Goal: Information Seeking & Learning: Learn about a topic

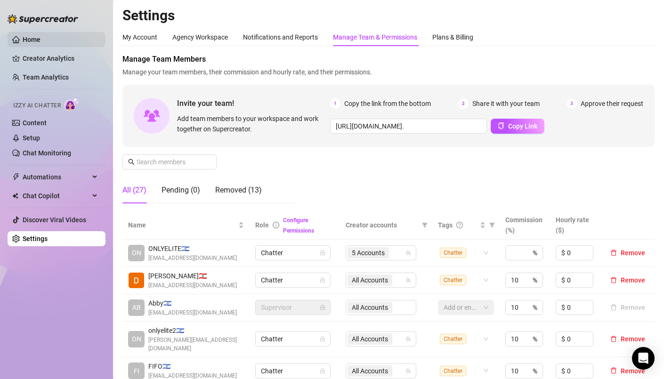
click at [40, 36] on link "Home" at bounding box center [32, 40] width 18 height 8
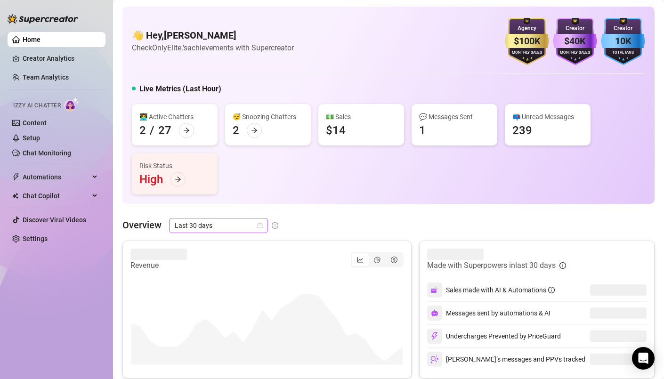
click at [257, 221] on span "Last 30 days" at bounding box center [219, 225] width 88 height 14
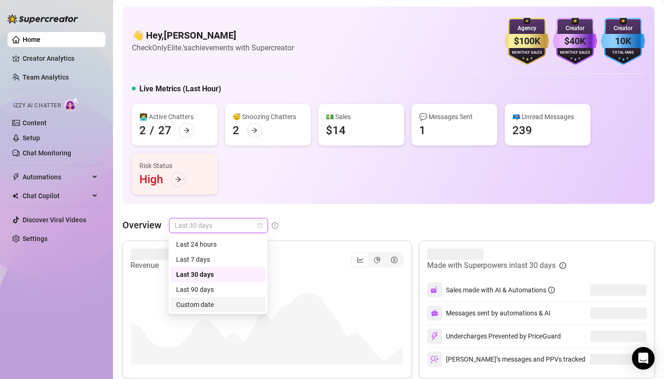
click at [204, 304] on div "Custom date" at bounding box center [218, 304] width 84 height 10
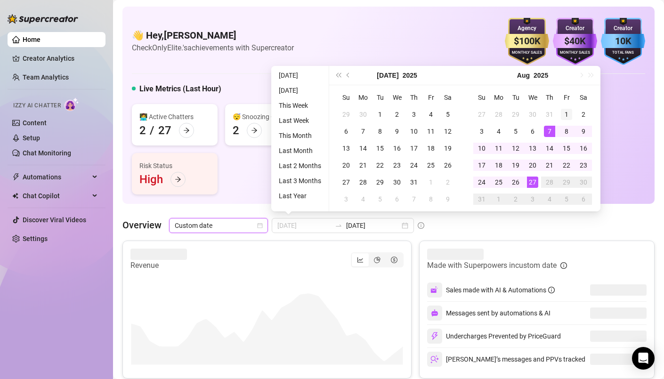
type input "[DATE]"
click at [569, 112] on div "1" at bounding box center [566, 114] width 11 height 11
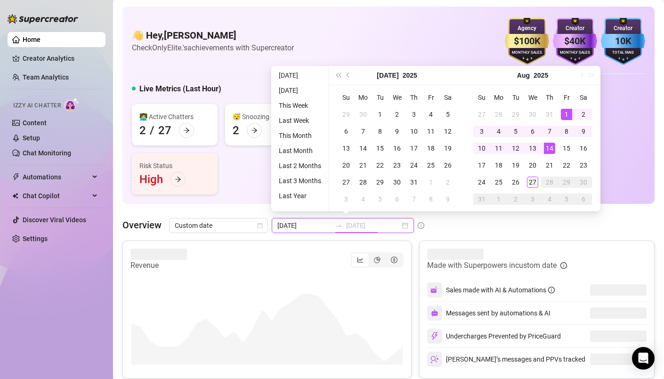
type input "[DATE]"
click at [530, 183] on div "27" at bounding box center [532, 181] width 11 height 11
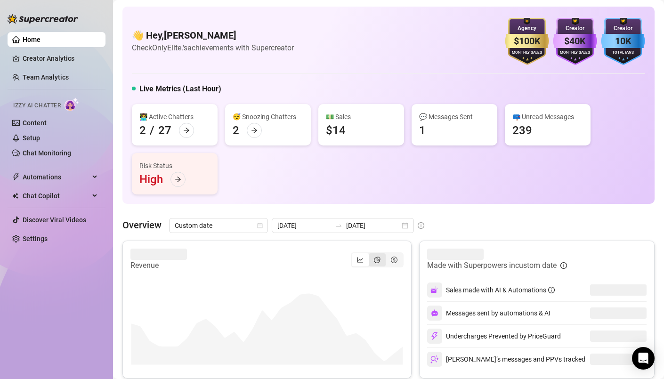
click at [372, 259] on div "segmented control" at bounding box center [377, 259] width 17 height 13
click at [371, 255] on input "segmented control" at bounding box center [371, 255] width 0 height 0
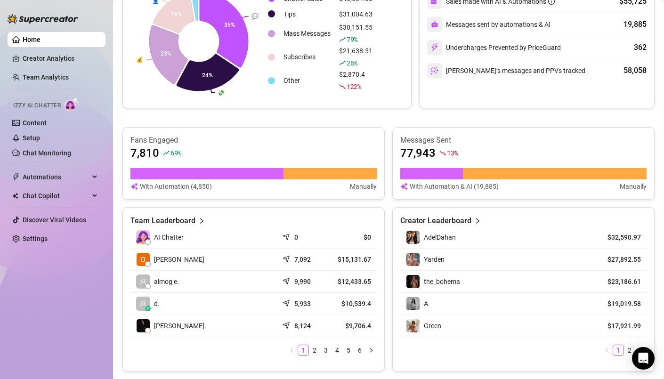
scroll to position [294, 0]
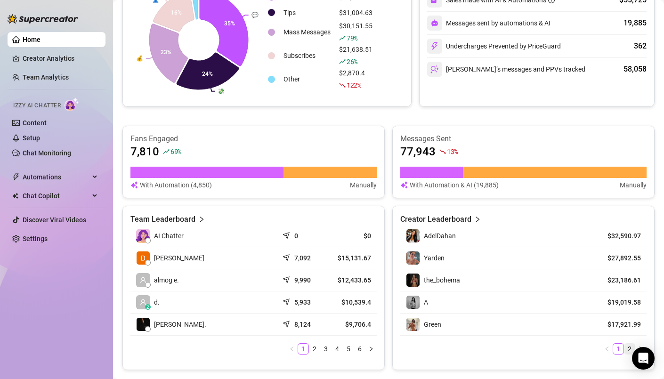
click at [627, 347] on link "2" at bounding box center [629, 349] width 10 height 10
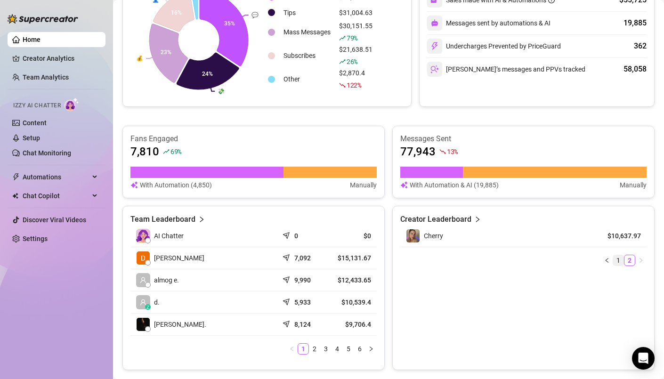
click at [618, 264] on link "1" at bounding box center [618, 260] width 10 height 10
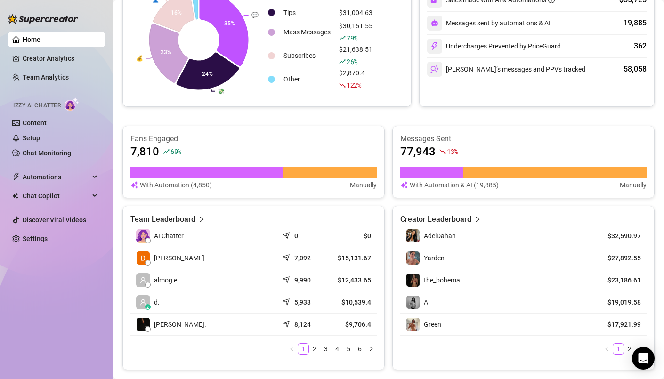
click at [526, 297] on div "A" at bounding box center [496, 302] width 181 height 14
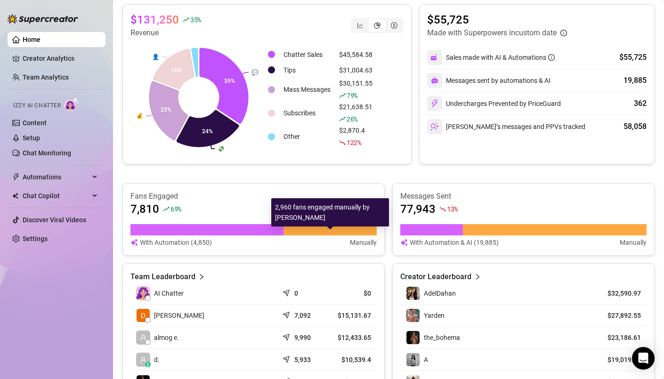
scroll to position [223, 0]
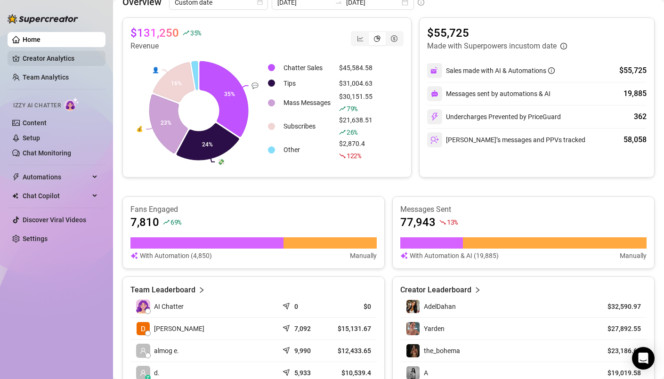
click at [73, 58] on link "Creator Analytics" at bounding box center [60, 58] width 75 height 15
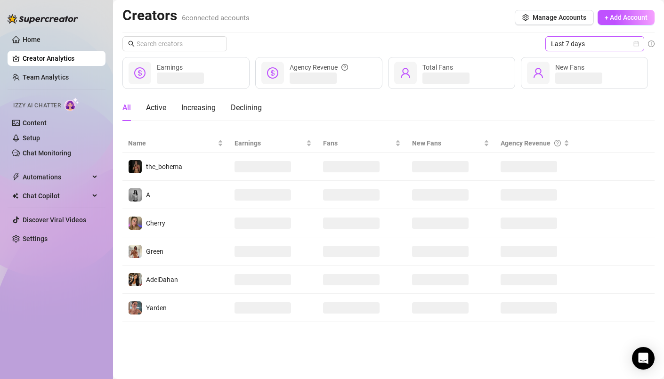
click at [635, 45] on icon "calendar" at bounding box center [636, 44] width 6 height 6
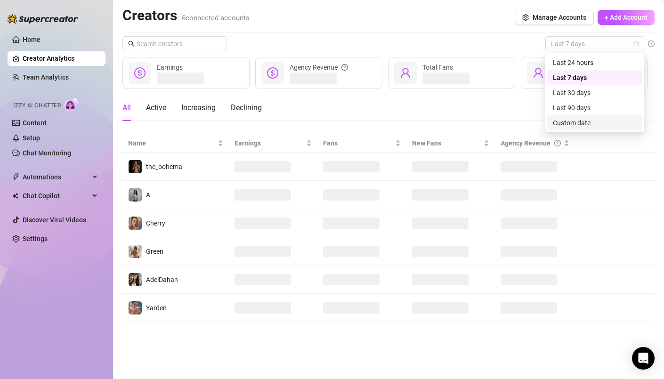
click at [585, 120] on div "Custom date" at bounding box center [595, 123] width 84 height 10
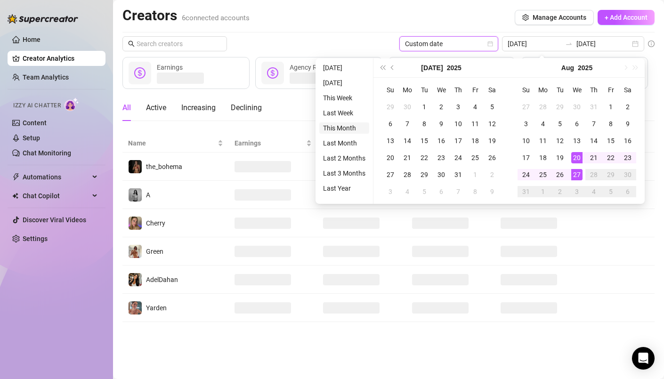
type input "[DATE]"
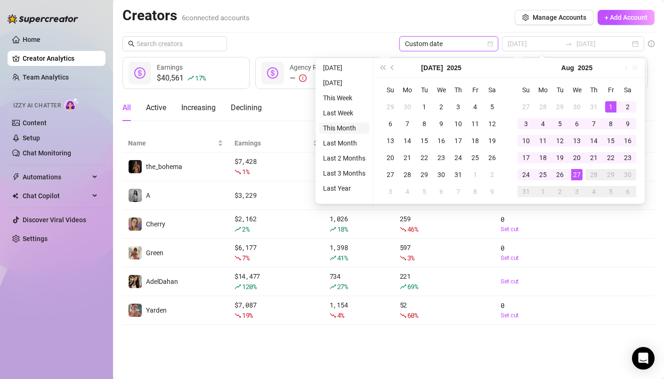
click at [344, 131] on li "This Month" at bounding box center [344, 127] width 50 height 11
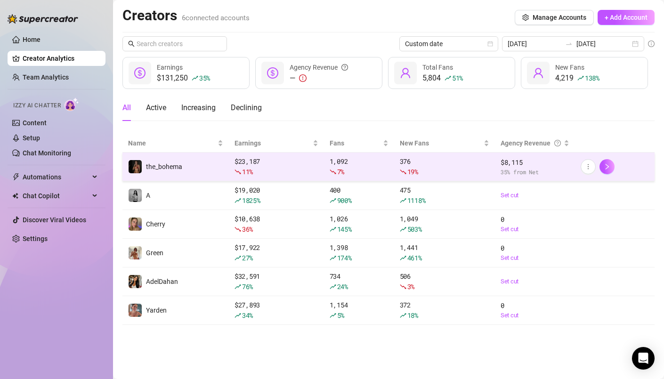
click at [390, 168] on td "1,092 7 %" at bounding box center [359, 166] width 70 height 29
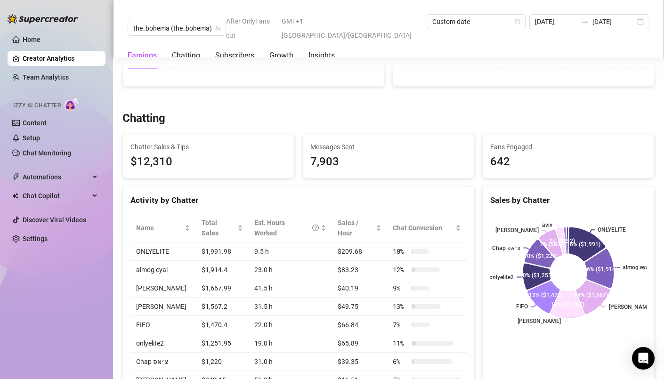
scroll to position [288, 0]
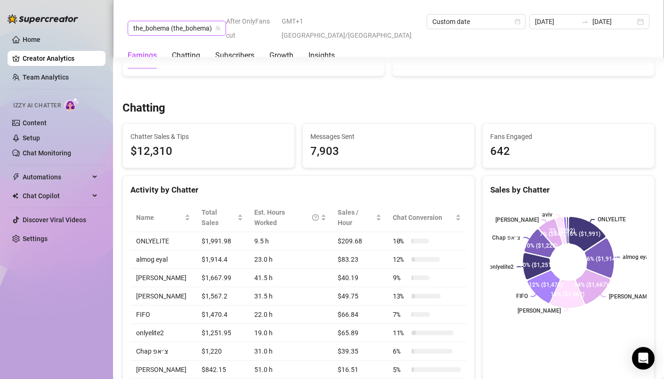
click at [216, 26] on icon "team" at bounding box center [218, 28] width 5 height 5
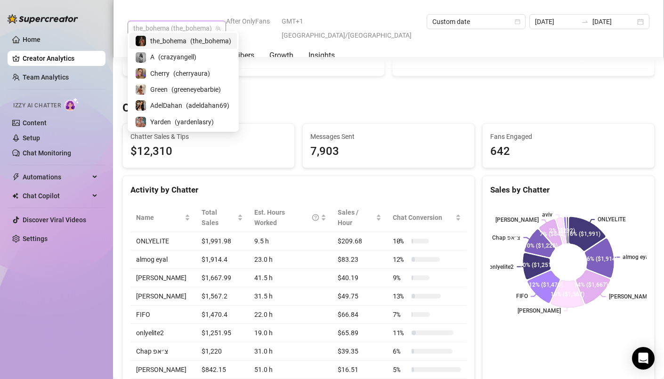
click at [200, 21] on span "the_bohema (the_bohema)" at bounding box center [176, 28] width 87 height 14
click at [186, 54] on span "( crazyangell )" at bounding box center [177, 57] width 38 height 10
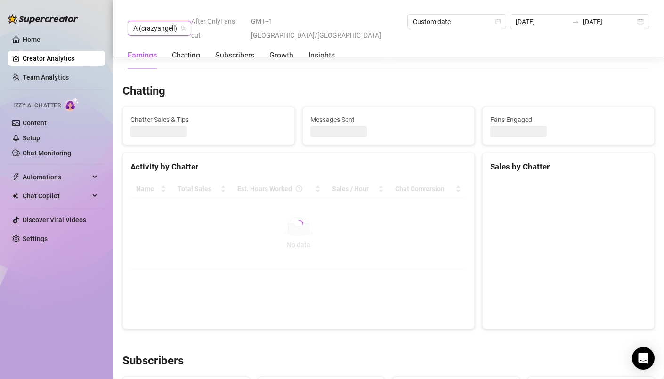
scroll to position [294, 0]
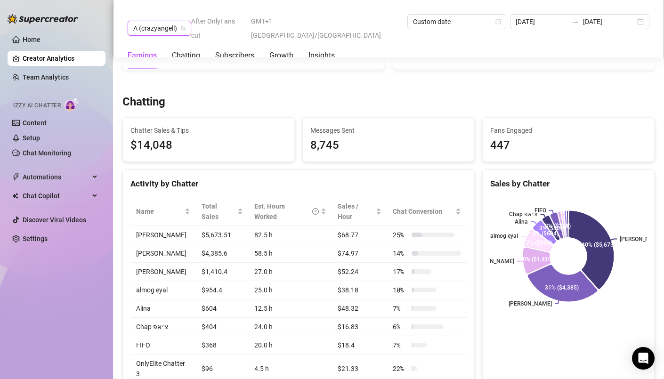
click at [167, 21] on span "A (crazyangell)" at bounding box center [159, 28] width 52 height 14
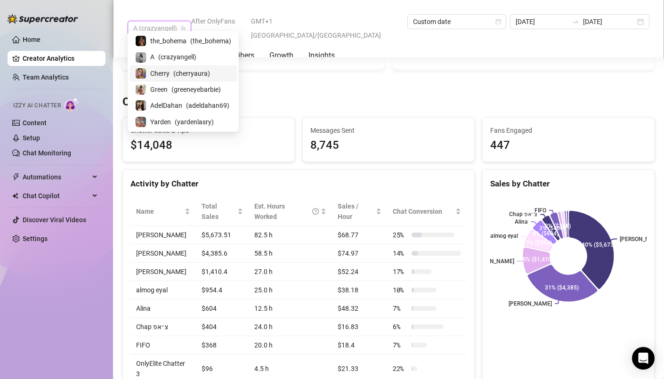
click at [167, 68] on span "Cherry" at bounding box center [159, 73] width 19 height 10
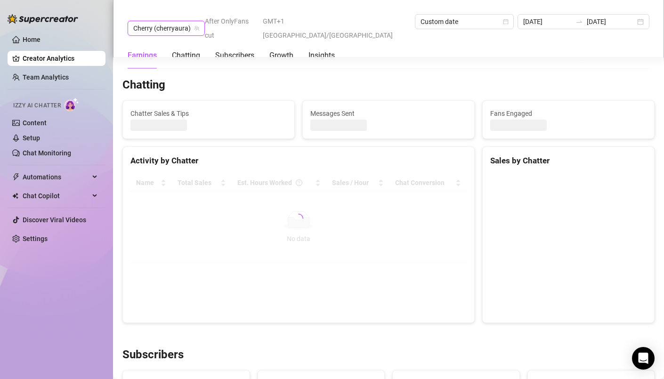
scroll to position [301, 0]
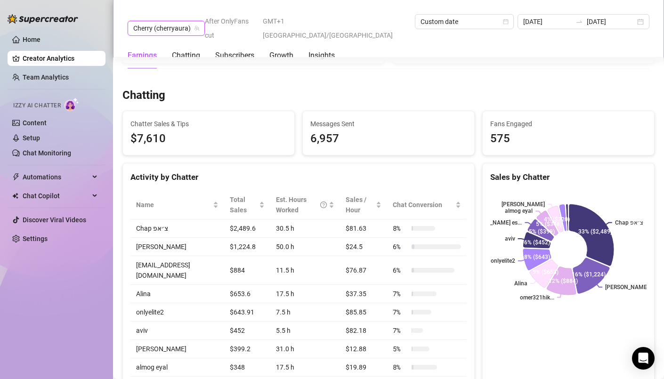
click at [173, 24] on span "Cherry (cherryaura)" at bounding box center [166, 28] width 66 height 14
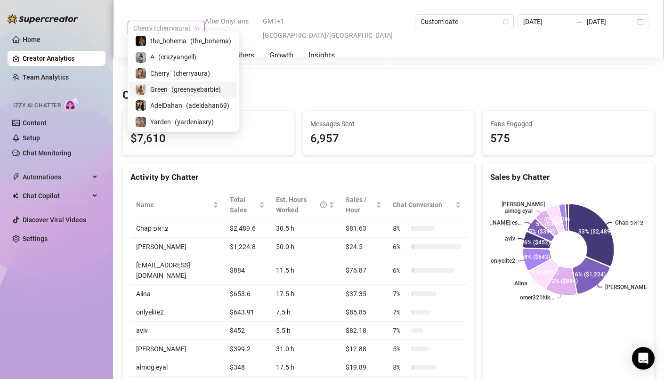
click at [174, 94] on span "( greeneyebarbie )" at bounding box center [195, 89] width 49 height 10
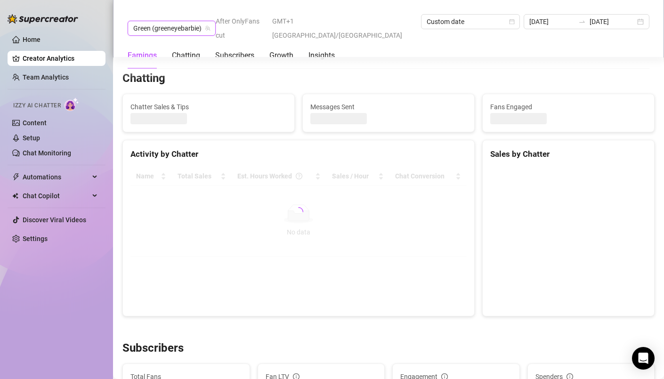
scroll to position [307, 0]
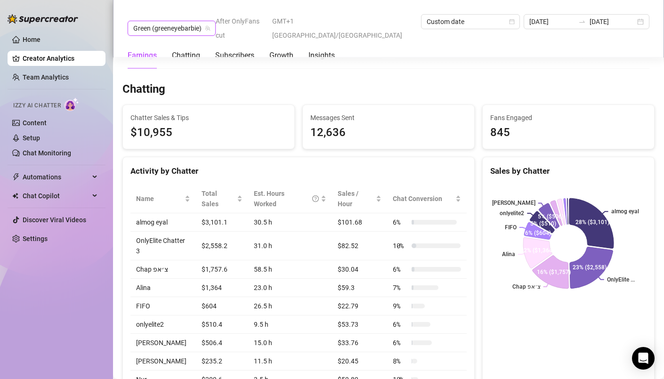
click at [181, 26] on span "Green (greeneyebarbie)" at bounding box center [171, 28] width 77 height 14
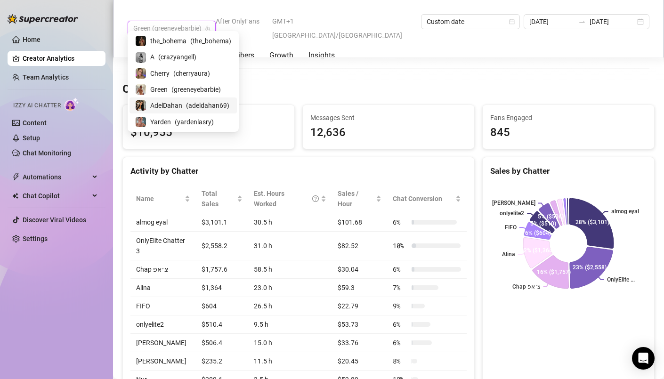
click at [176, 104] on span "AdelDahan" at bounding box center [166, 105] width 32 height 10
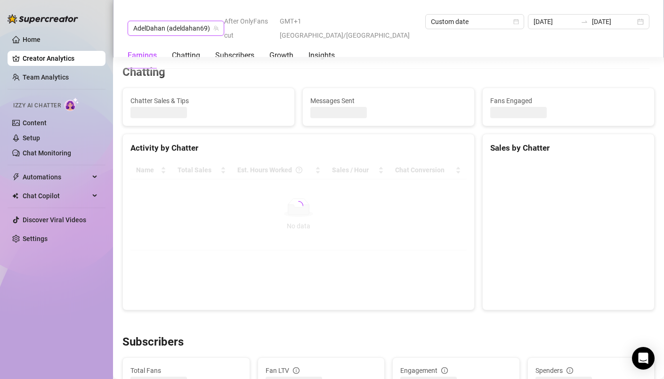
scroll to position [313, 0]
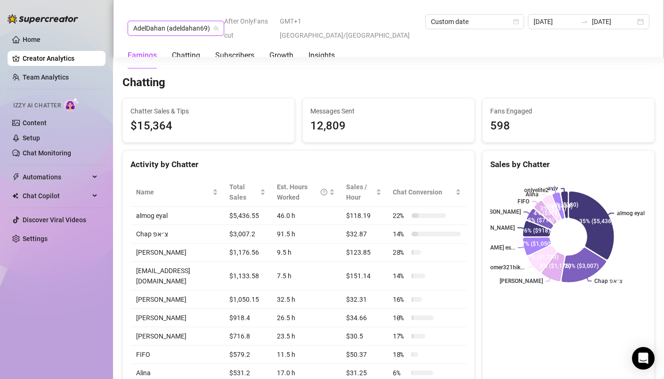
click at [188, 21] on span "AdelDahan (adeldahan69)" at bounding box center [175, 28] width 85 height 14
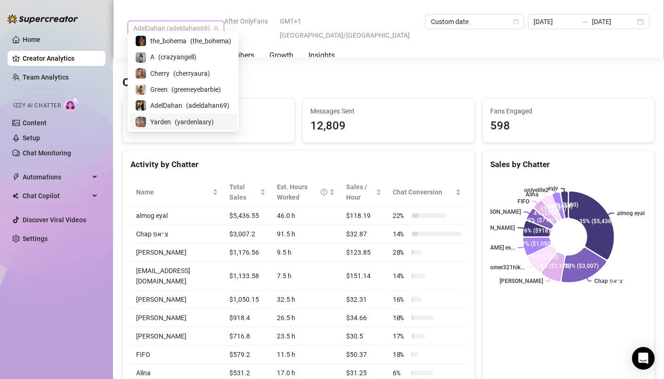
click at [175, 117] on span "( yardenlasry )" at bounding box center [194, 122] width 39 height 10
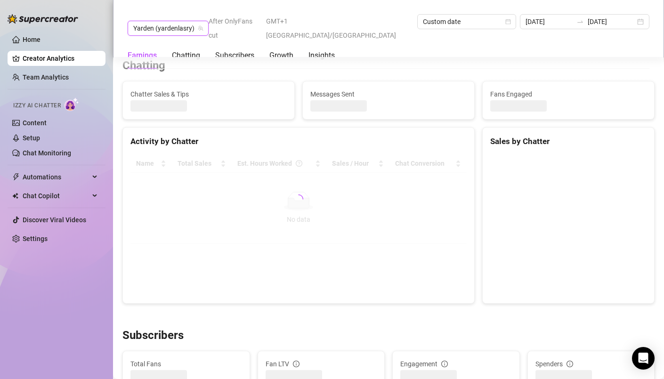
scroll to position [320, 0]
